Goal: Task Accomplishment & Management: Use online tool/utility

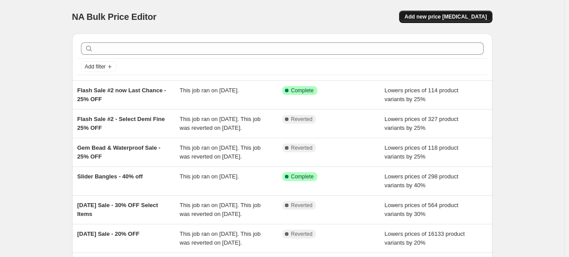
click at [466, 19] on span "Add new price change job" at bounding box center [445, 16] width 82 height 7
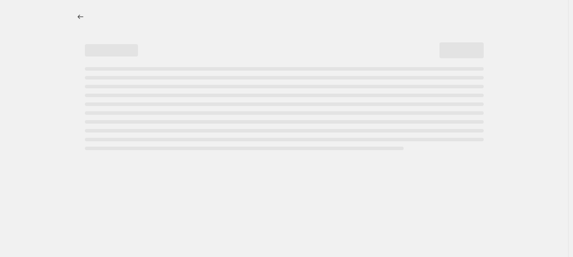
select select "percentage"
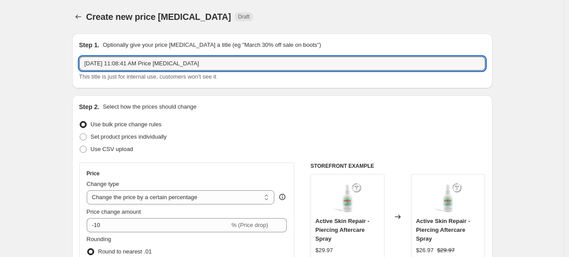
drag, startPoint x: 216, startPoint y: 66, endPoint x: 60, endPoint y: 69, distance: 155.8
drag, startPoint x: 181, startPoint y: 64, endPoint x: 129, endPoint y: 63, distance: 52.2
click at [129, 63] on input "Flash Sale #3 - 2 CT Dia Necklaces + 20% OFF FINE" at bounding box center [282, 64] width 406 height 14
click at [198, 64] on input "Flash Sale #3 - 20% OFF FINE" at bounding box center [282, 64] width 406 height 14
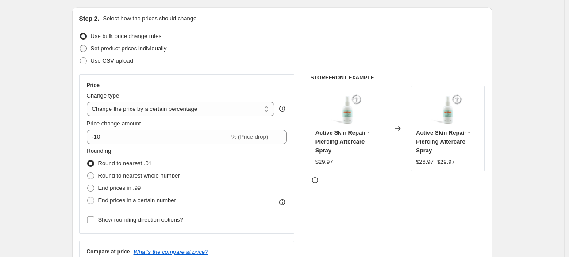
scroll to position [133, 0]
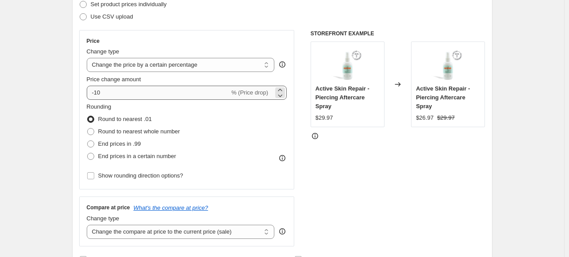
type input "Flash Sale #3 - 20% OFF FINE + 2CT Necklaces"
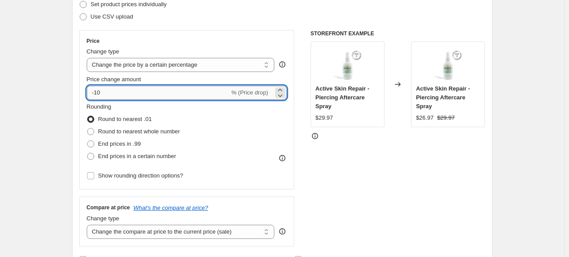
click at [97, 96] on input "-10" at bounding box center [158, 93] width 143 height 14
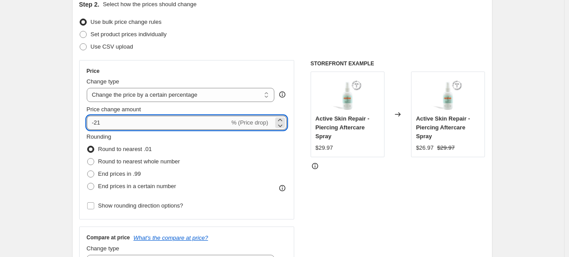
scroll to position [88, 0]
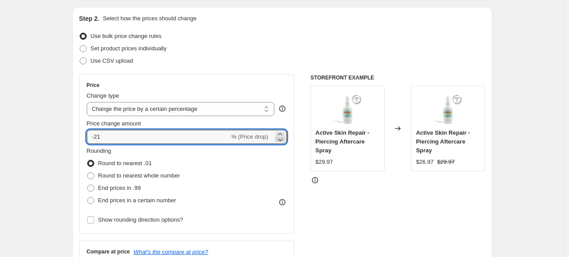
click at [283, 142] on icon at bounding box center [280, 139] width 9 height 9
click at [281, 134] on icon at bounding box center [280, 134] width 9 height 9
type input "-20"
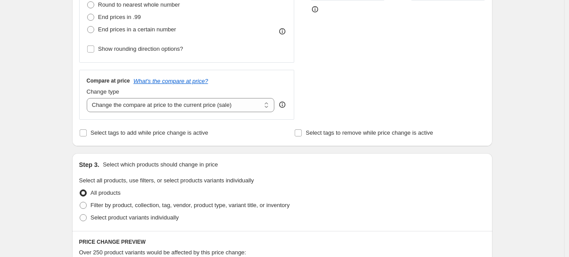
scroll to position [265, 0]
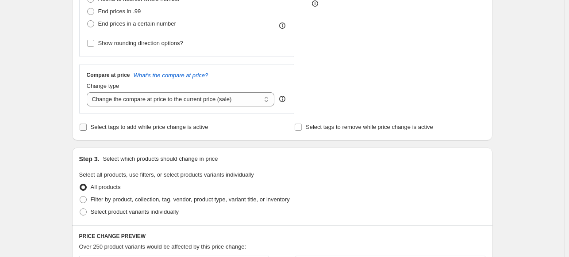
click at [177, 121] on label "Select tags to add while price change is active" at bounding box center [143, 127] width 129 height 12
click at [87, 124] on input "Select tags to add while price change is active" at bounding box center [83, 127] width 7 height 7
checkbox input "true"
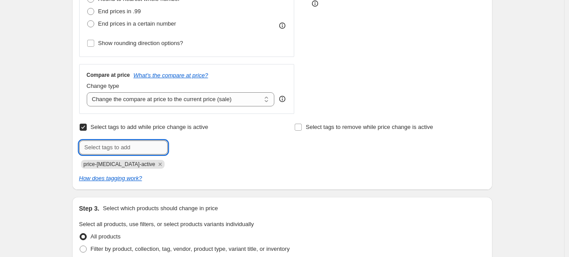
click at [126, 142] on input "text" at bounding box center [123, 148] width 88 height 14
type input "flash3"
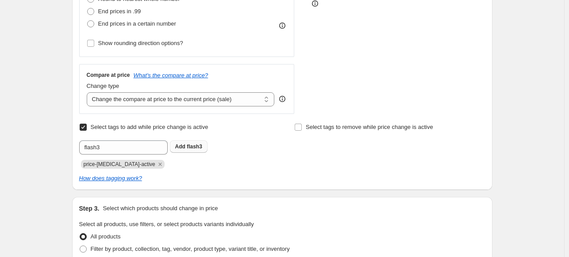
click at [185, 148] on b "Add" at bounding box center [180, 147] width 10 height 6
click at [184, 163] on icon "Remove flash3" at bounding box center [188, 165] width 8 height 8
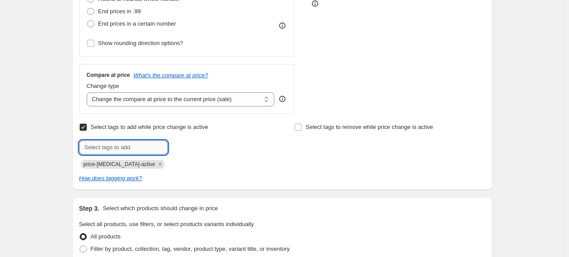
click at [159, 150] on input "text" at bounding box center [123, 148] width 88 height 14
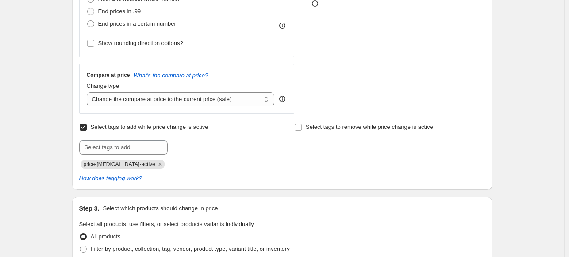
click at [242, 144] on div at bounding box center [174, 148] width 191 height 14
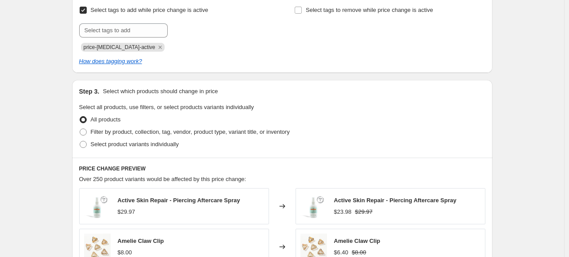
scroll to position [398, 0]
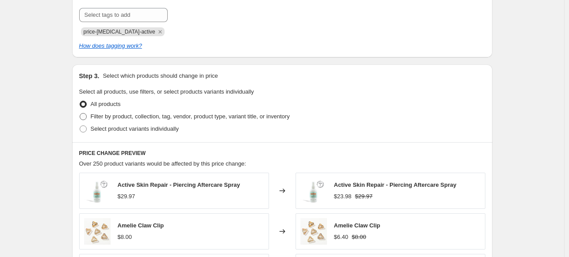
click at [145, 118] on span "Filter by product, collection, tag, vendor, product type, variant title, or inv…" at bounding box center [190, 116] width 199 height 7
click at [80, 114] on input "Filter by product, collection, tag, vendor, product type, variant title, or inv…" at bounding box center [80, 113] width 0 height 0
radio input "true"
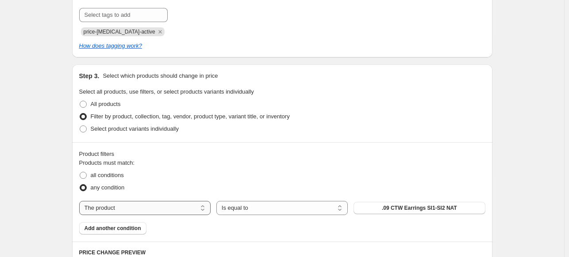
click at [162, 210] on select "The product The product's collection The product's tag The product's vendor The…" at bounding box center [144, 208] width 131 height 14
select select "tag"
click at [389, 207] on button "_select_diamond" at bounding box center [419, 208] width 131 height 12
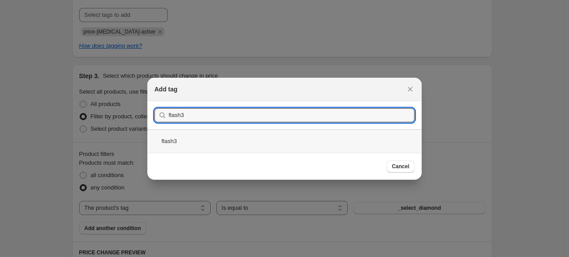
type input "flash3"
click at [180, 137] on div "flash3" at bounding box center [284, 141] width 274 height 23
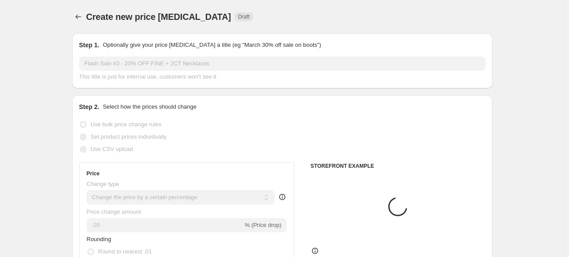
scroll to position [398, 0]
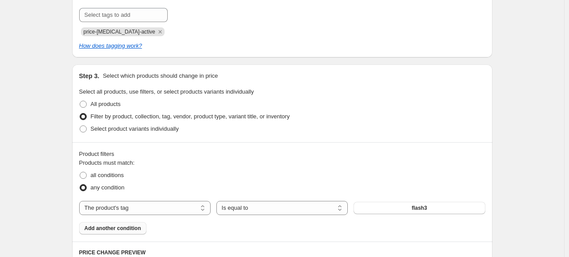
click at [123, 228] on span "Add another condition" at bounding box center [113, 228] width 57 height 7
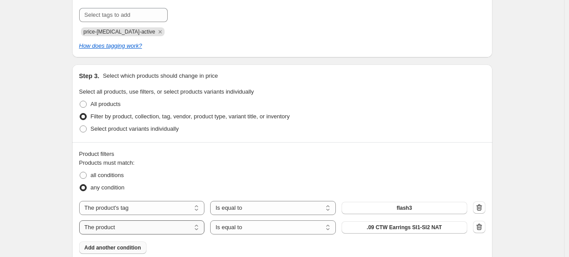
click at [123, 228] on select "The product The product's collection The product's tag The product's vendor The…" at bounding box center [142, 228] width 126 height 14
select select "inventory_quantity"
click at [293, 226] on select "Is equal to Is not equal to Is greater than Is less than" at bounding box center [273, 228] width 126 height 14
select select ">"
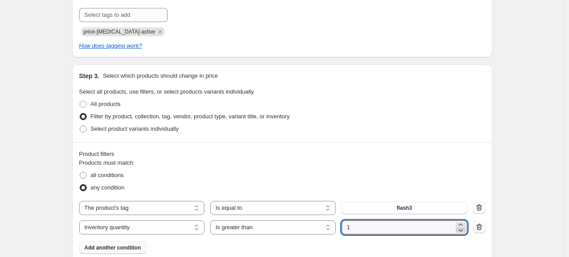
click at [459, 229] on icon at bounding box center [460, 230] width 9 height 9
type input "0"
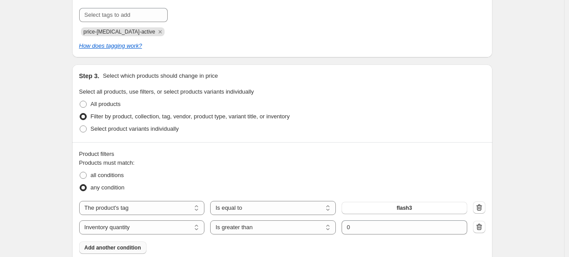
click at [529, 156] on div "Create new price change job. This page is ready Create new price change job Dra…" at bounding box center [282, 128] width 564 height 1053
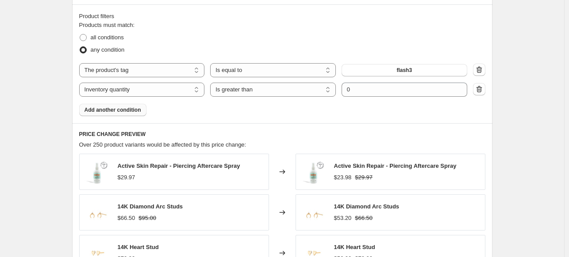
scroll to position [531, 0]
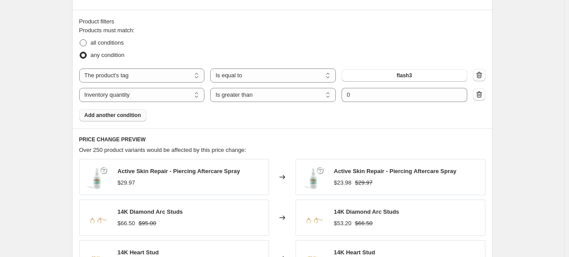
click at [99, 39] on span "all conditions" at bounding box center [107, 42] width 33 height 7
click at [80, 39] on input "all conditions" at bounding box center [80, 39] width 0 height 0
radio input "true"
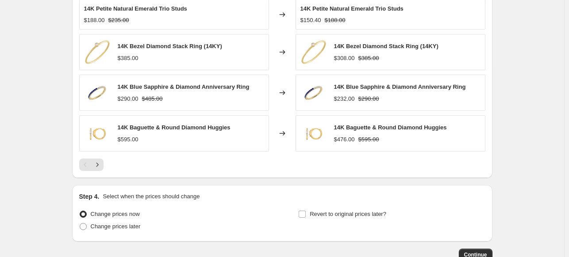
scroll to position [788, 0]
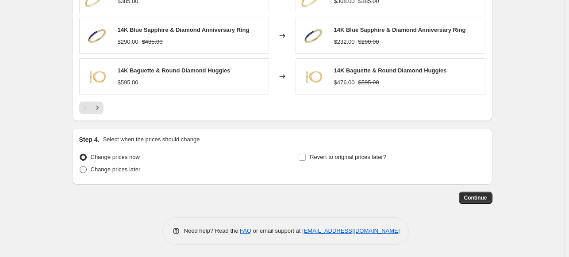
click at [133, 168] on span "Change prices later" at bounding box center [116, 169] width 50 height 7
click at [80, 167] on input "Change prices later" at bounding box center [80, 166] width 0 height 0
radio input "true"
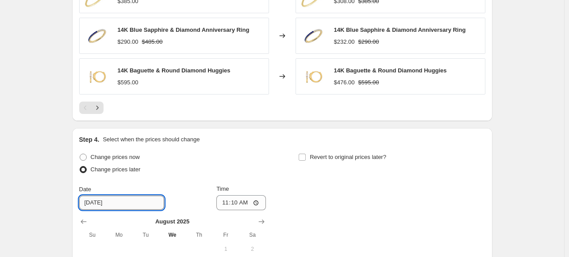
click at [97, 199] on input "8/21/2025" at bounding box center [121, 203] width 85 height 14
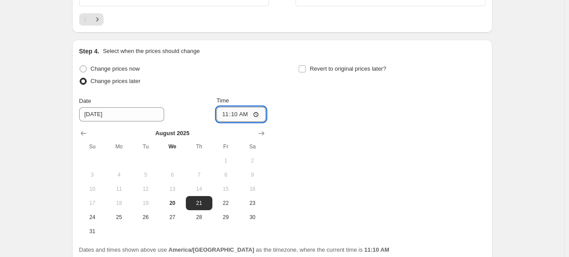
click at [238, 115] on input "11:10" at bounding box center [241, 114] width 50 height 15
type input "23:55"
click at [350, 63] on label "Revert to original prices later?" at bounding box center [342, 69] width 88 height 12
click at [306, 65] on input "Revert to original prices later?" at bounding box center [302, 68] width 7 height 7
checkbox input "true"
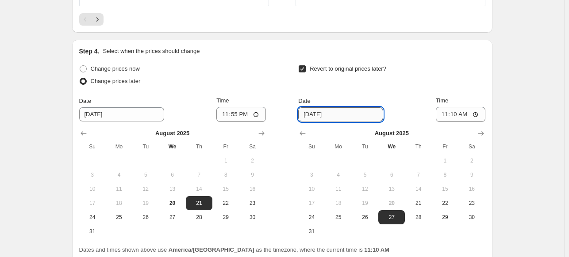
click at [320, 116] on input "8/27/2025" at bounding box center [340, 115] width 85 height 14
click at [314, 228] on span "31" at bounding box center [311, 231] width 19 height 7
type input "8/31/2025"
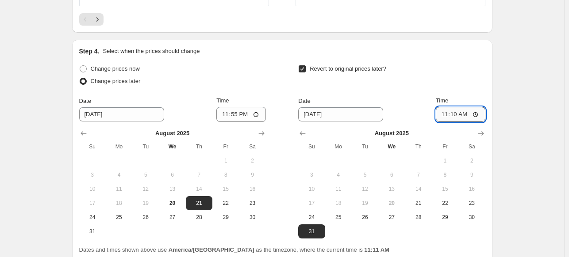
click at [455, 115] on input "11:10" at bounding box center [461, 114] width 50 height 15
type input "23:59"
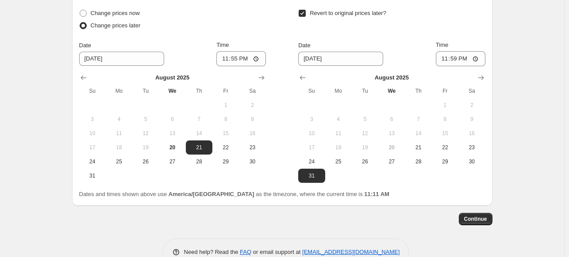
scroll to position [954, 0]
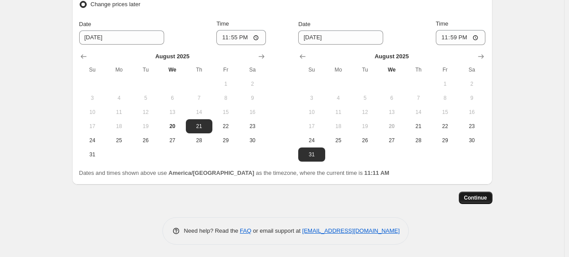
click at [478, 200] on span "Continue" at bounding box center [475, 198] width 23 height 7
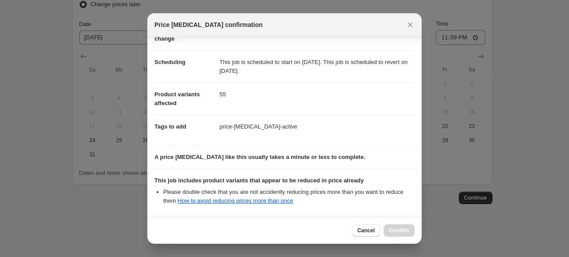
scroll to position [135, 0]
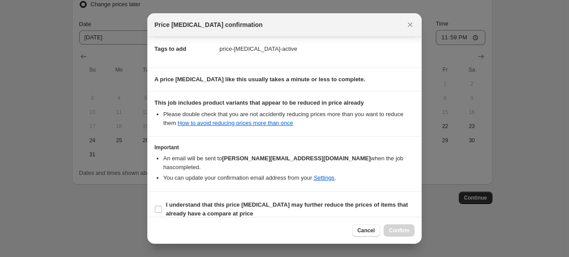
click at [256, 192] on section "I understand that this price change job may further reduce the prices of items …" at bounding box center [284, 209] width 274 height 35
click at [254, 202] on b "I understand that this price change job may further reduce the prices of items …" at bounding box center [287, 209] width 242 height 15
click at [162, 206] on input "I understand that this price change job may further reduce the prices of items …" at bounding box center [158, 209] width 7 height 7
checkbox input "true"
click at [393, 230] on span "Confirm" at bounding box center [399, 230] width 20 height 7
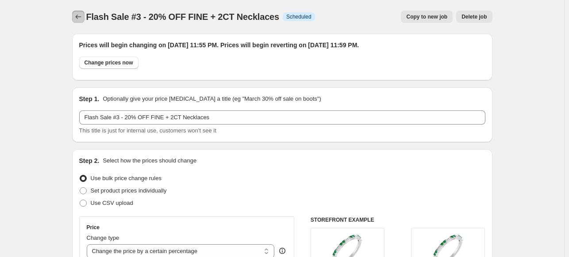
click at [80, 17] on icon "Price change jobs" at bounding box center [78, 16] width 9 height 9
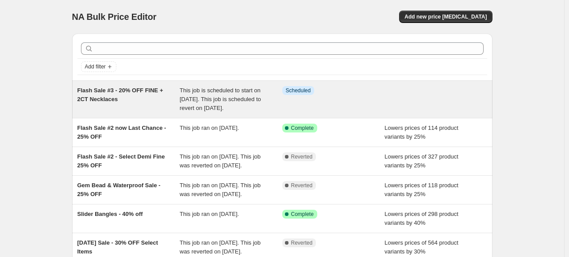
click at [223, 106] on span "This job is scheduled to start on August 21, 2025. This job is scheduled to rev…" at bounding box center [220, 99] width 81 height 24
select select "percentage"
select select "tag"
select select "inventory_quantity"
select select ">"
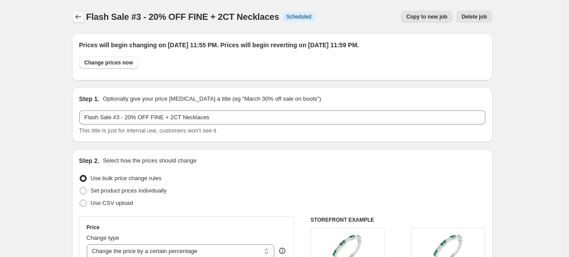
click at [77, 18] on icon "Price change jobs" at bounding box center [78, 16] width 9 height 9
